Goal: Transaction & Acquisition: Purchase product/service

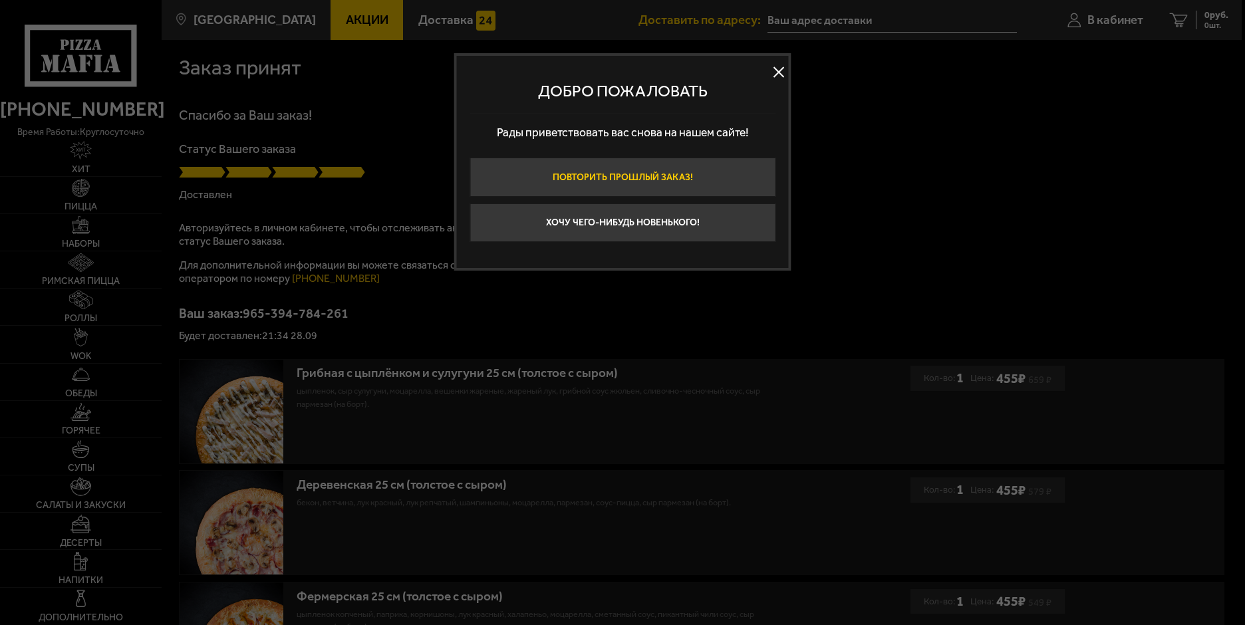
click at [583, 172] on button "Повторить прошлый заказ!" at bounding box center [623, 177] width 306 height 39
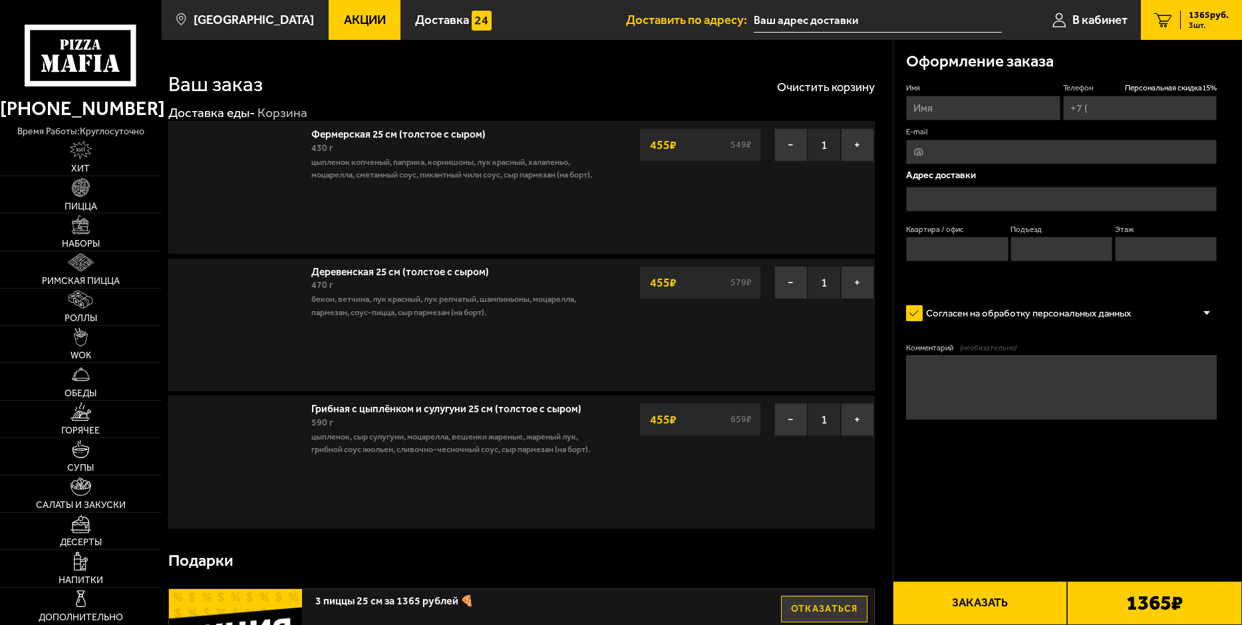
type input "[PHONE_NUMBER]"
type input "[STREET_ADDRESS]"
type input "44"
type input "3"
type input "1"
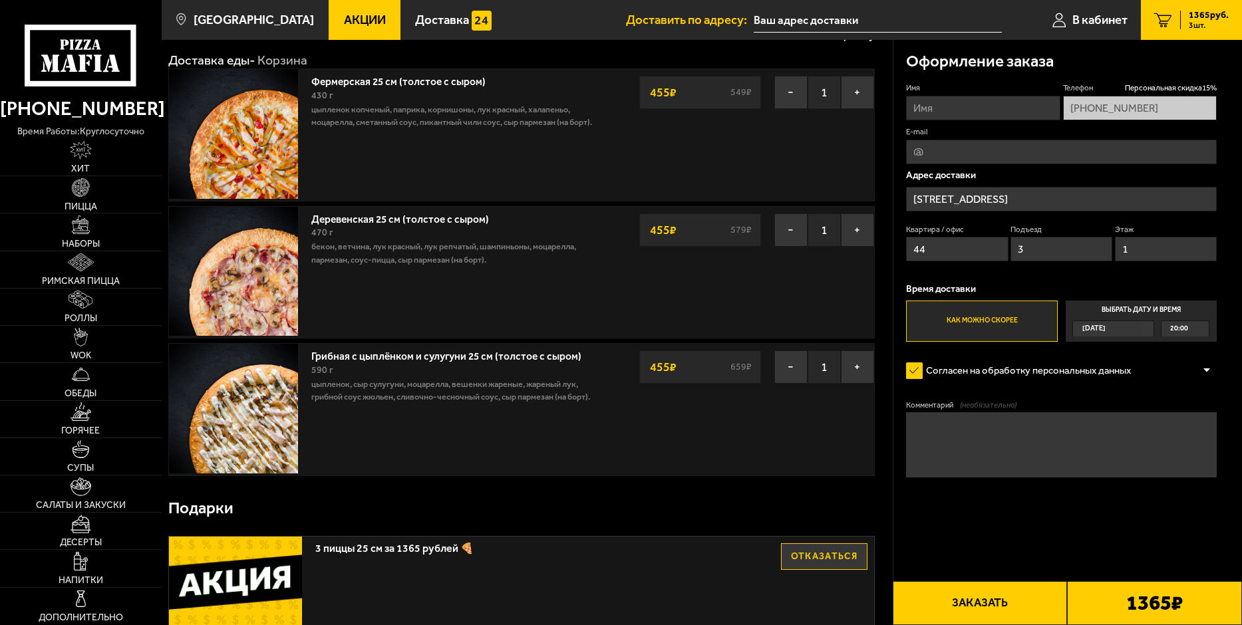
scroll to position [67, 0]
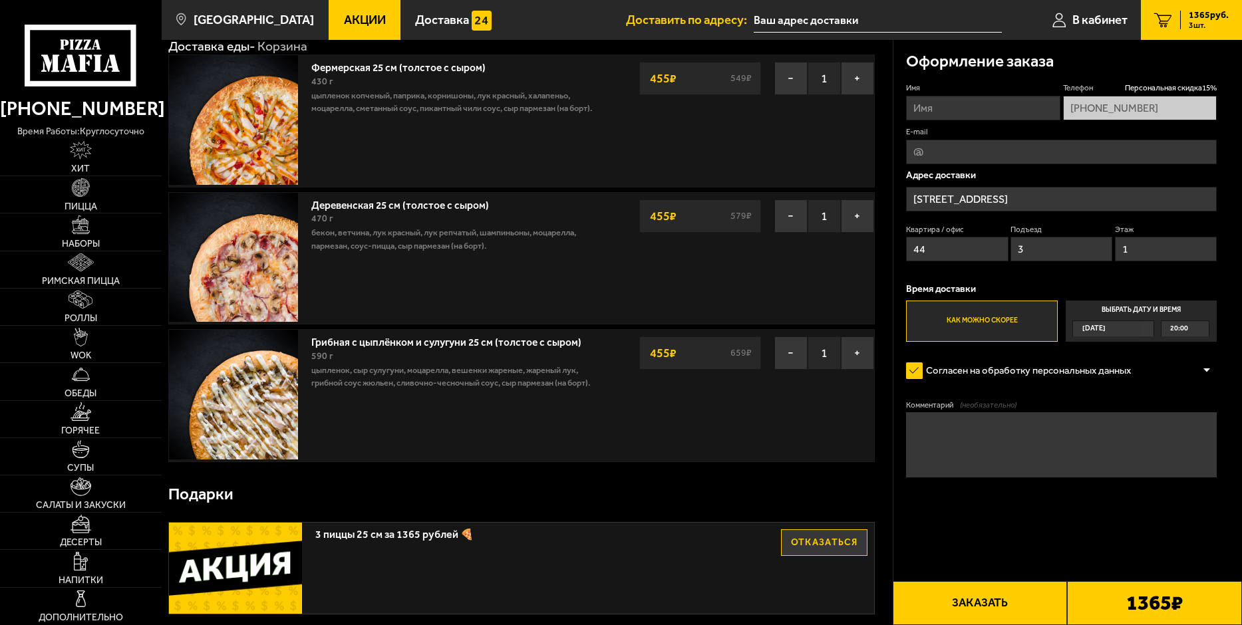
click at [1053, 607] on button "Заказать" at bounding box center [980, 603] width 175 height 44
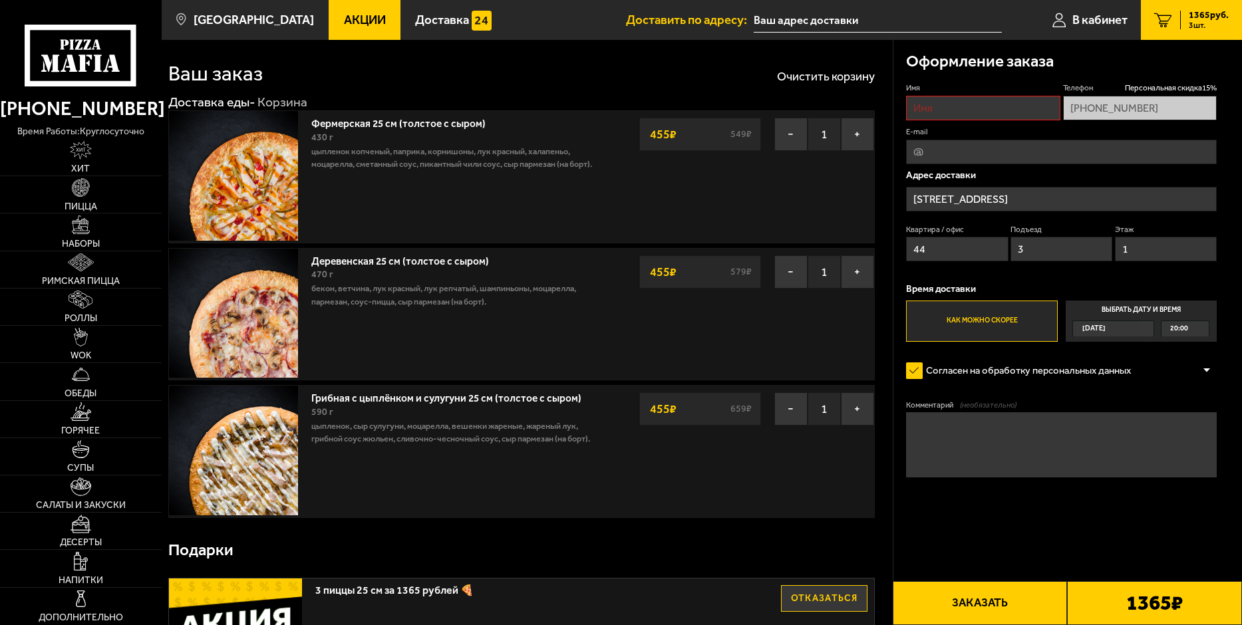
scroll to position [0, 0]
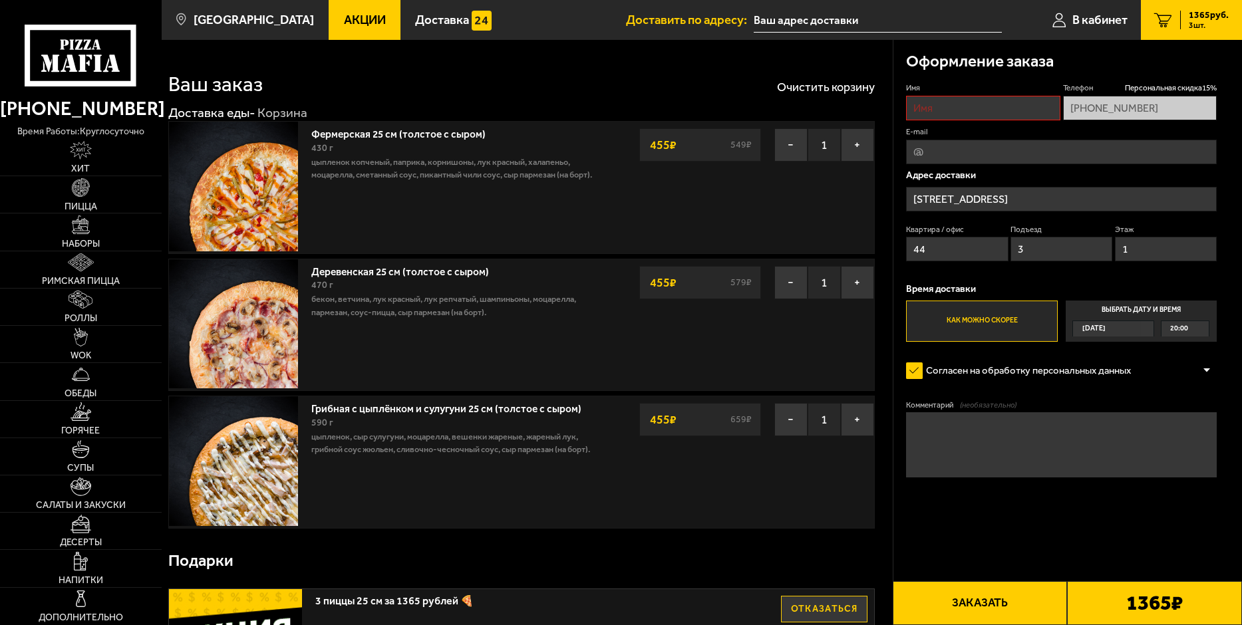
click at [915, 101] on input "Имя" at bounding box center [983, 108] width 154 height 25
click at [921, 109] on input "Имя" at bounding box center [983, 108] width 154 height 25
type input "[PERSON_NAME]"
click at [959, 166] on div "Имя [PERSON_NAME] Телефон Персональная скидка 15 % [PHONE_NUMBER] E-mail Адрес …" at bounding box center [1061, 211] width 311 height 259
click at [958, 155] on input "E-mail" at bounding box center [1061, 152] width 311 height 25
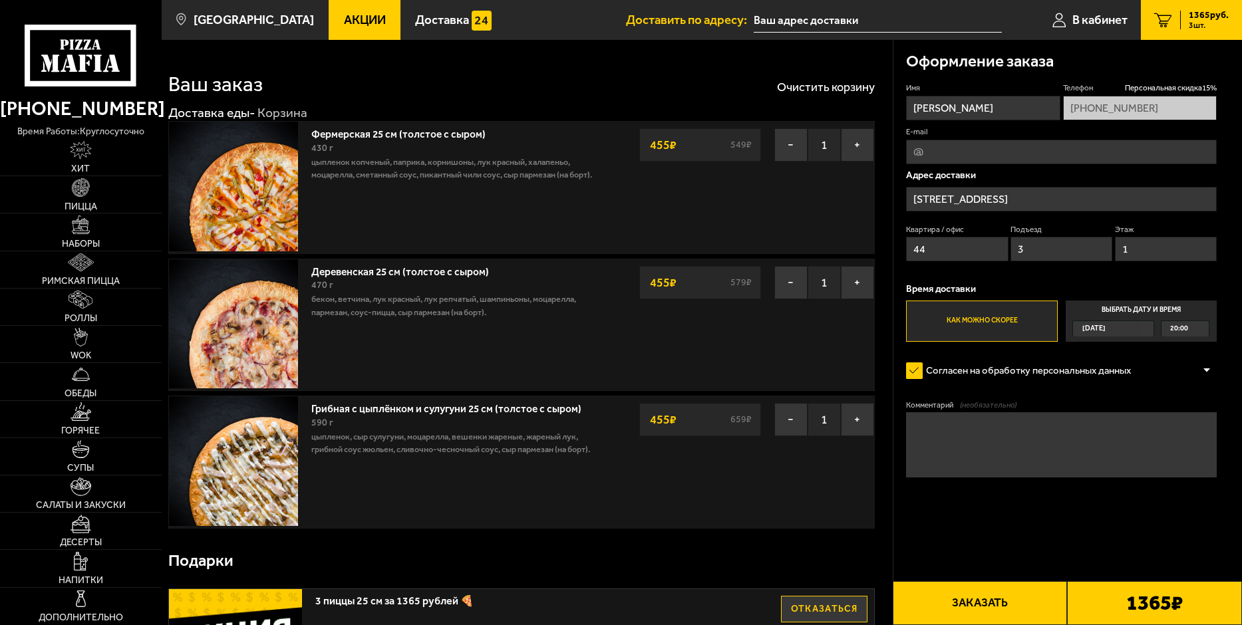
type input "[EMAIL_ADDRESS][DOMAIN_NAME]"
click at [1018, 609] on button "Заказать" at bounding box center [980, 603] width 175 height 44
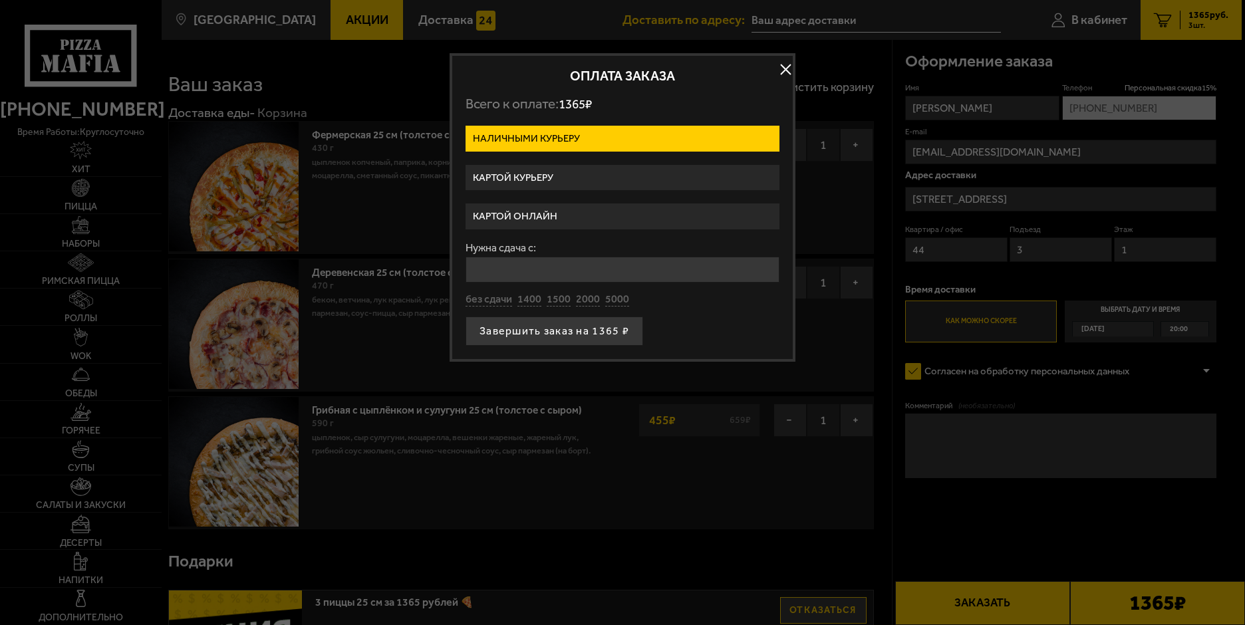
click at [599, 218] on label "Картой онлайн" at bounding box center [623, 217] width 314 height 26
click at [0, 0] on input "Картой онлайн" at bounding box center [0, 0] width 0 height 0
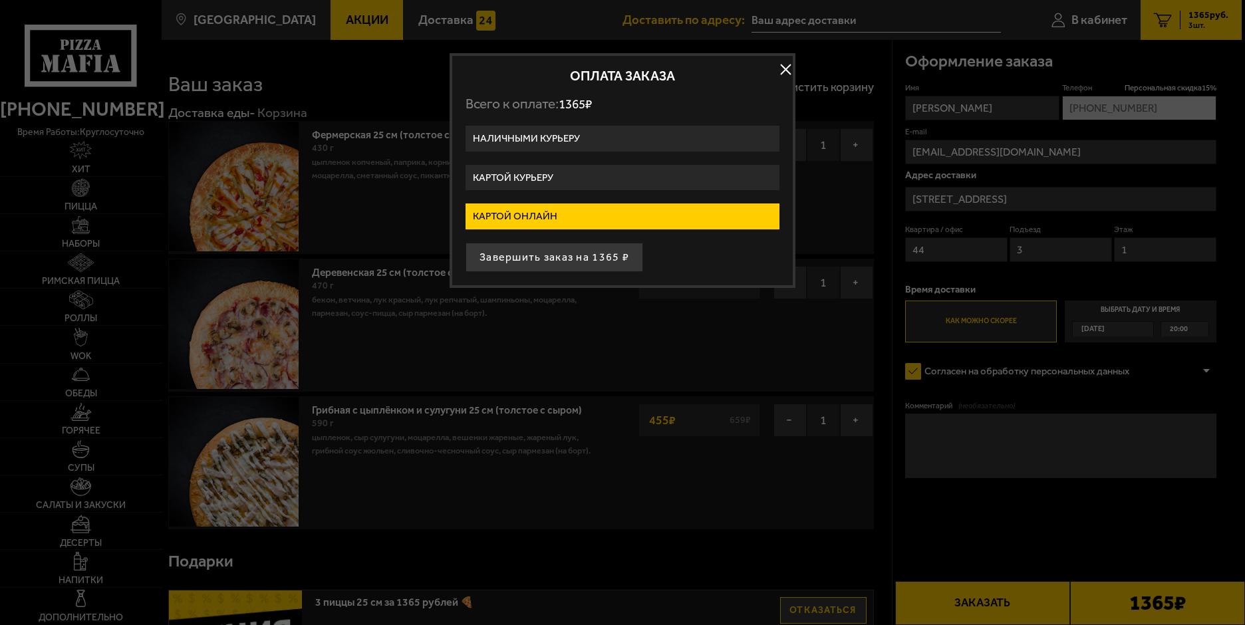
click at [595, 255] on button "Завершить заказ на 1365 ₽" at bounding box center [555, 257] width 178 height 29
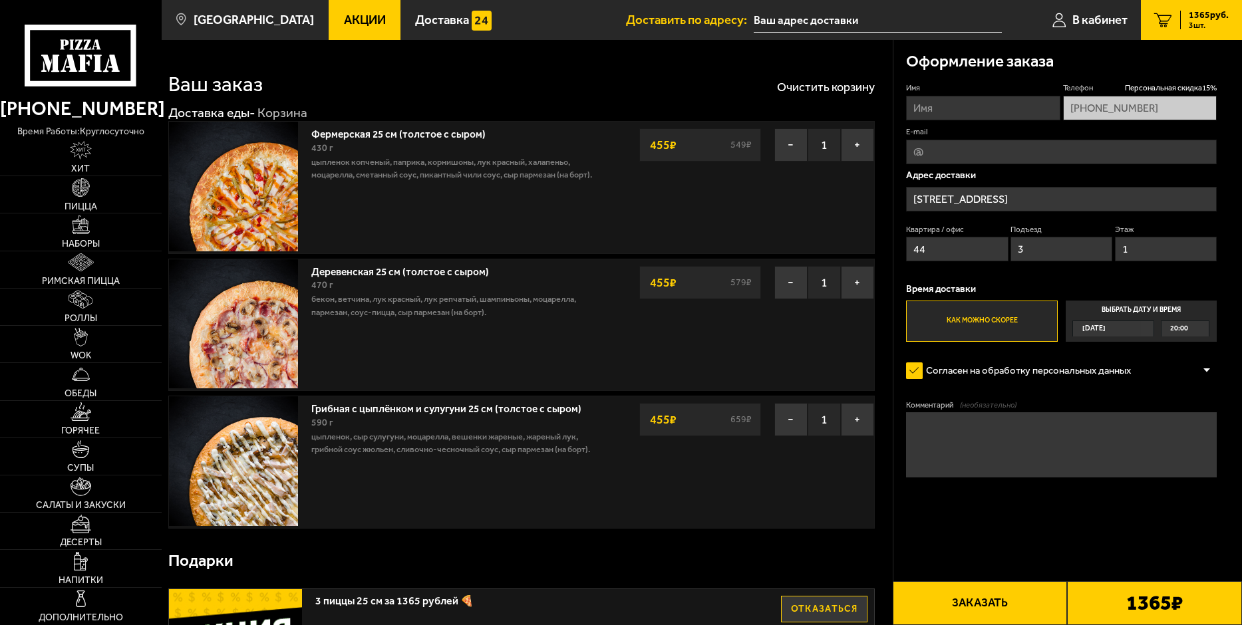
click at [966, 98] on input "Имя" at bounding box center [983, 108] width 154 height 25
click at [963, 108] on input "Имя" at bounding box center [983, 108] width 154 height 25
type input "[PERSON_NAME]"
click at [997, 154] on input "E-mail" at bounding box center [1061, 152] width 311 height 25
type input "[EMAIL_ADDRESS][DOMAIN_NAME]"
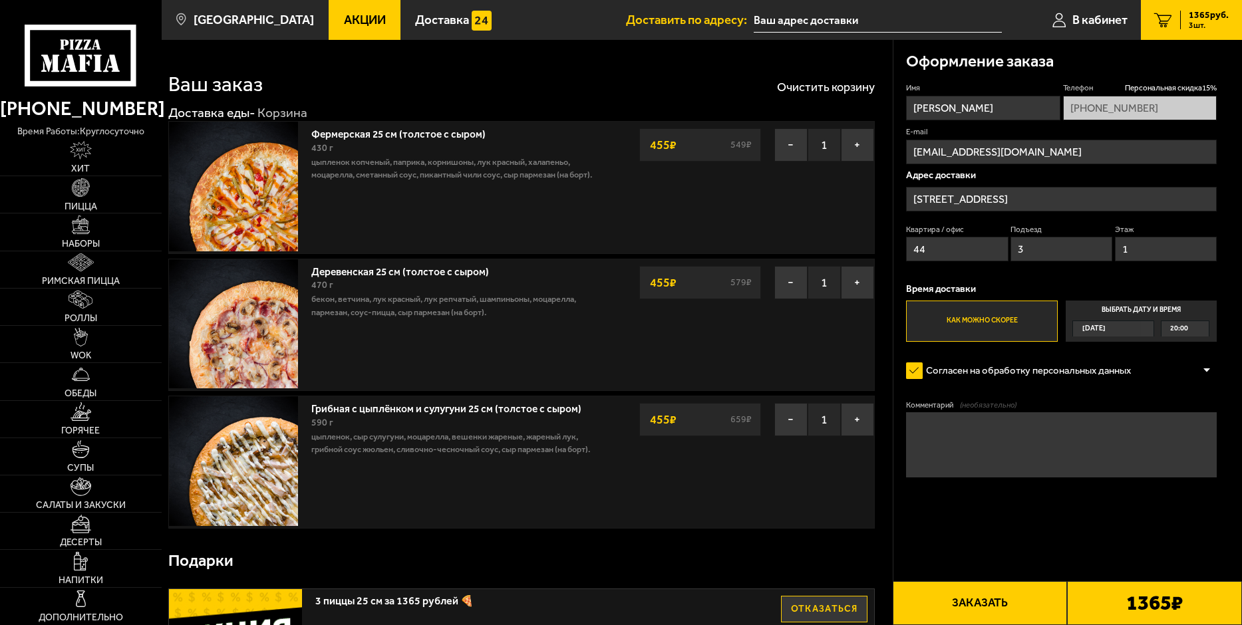
click at [969, 597] on button "Заказать" at bounding box center [980, 603] width 175 height 44
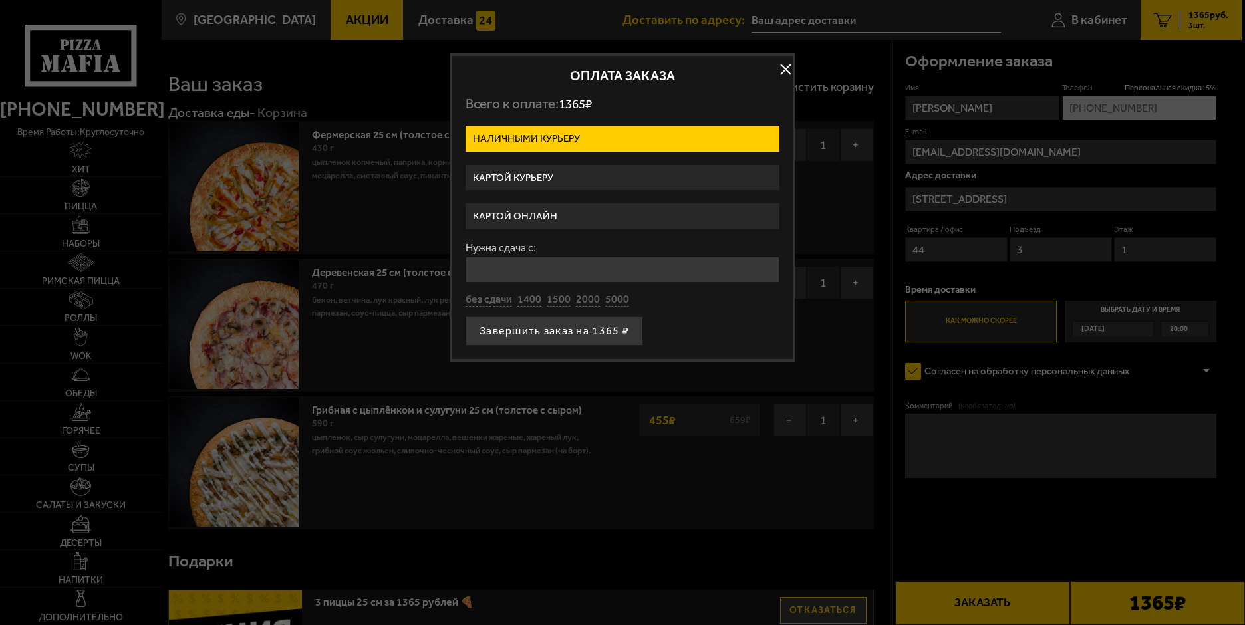
click at [583, 226] on label "Картой онлайн" at bounding box center [623, 217] width 314 height 26
click at [0, 0] on input "Картой онлайн" at bounding box center [0, 0] width 0 height 0
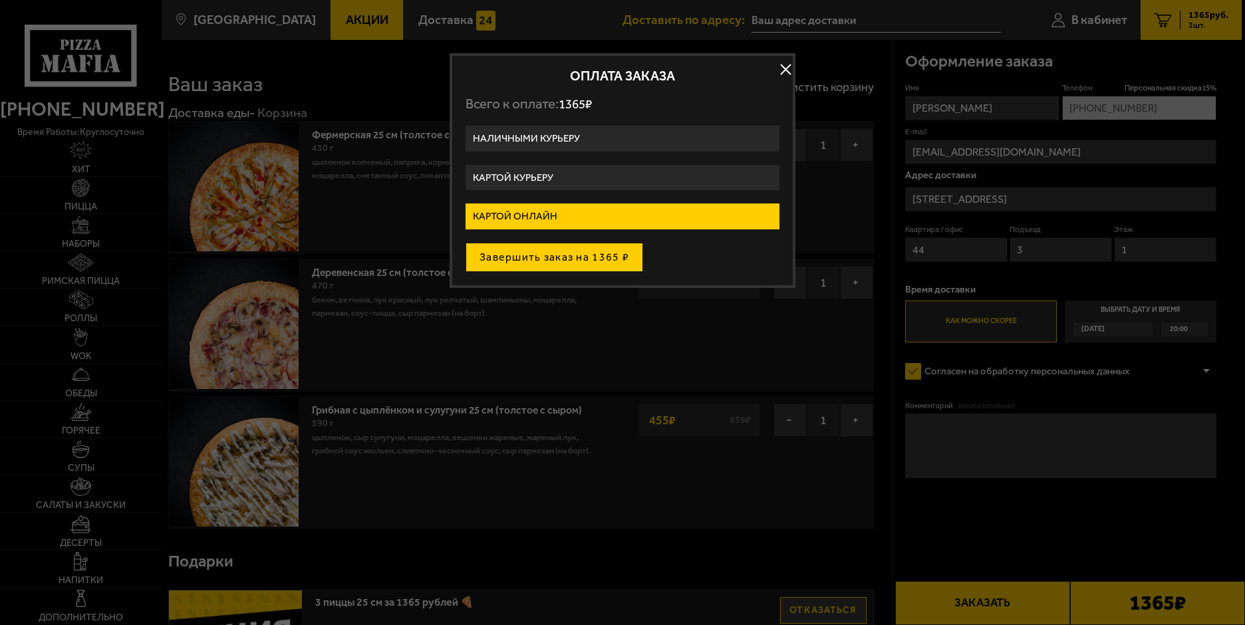
click at [581, 259] on button "Завершить заказ на 1365 ₽" at bounding box center [555, 257] width 178 height 29
